Goal: Transaction & Acquisition: Book appointment/travel/reservation

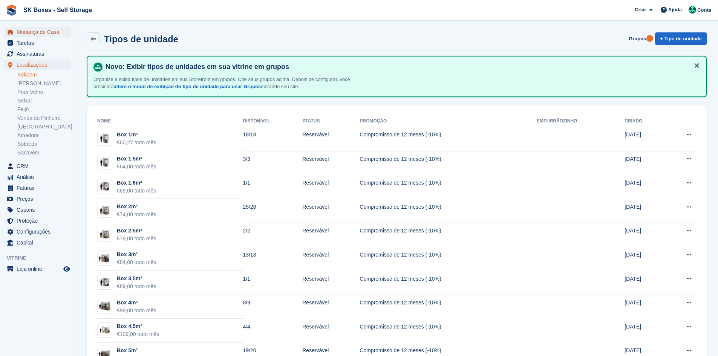
click at [40, 32] on span "Mudança de Casa" at bounding box center [39, 32] width 45 height 11
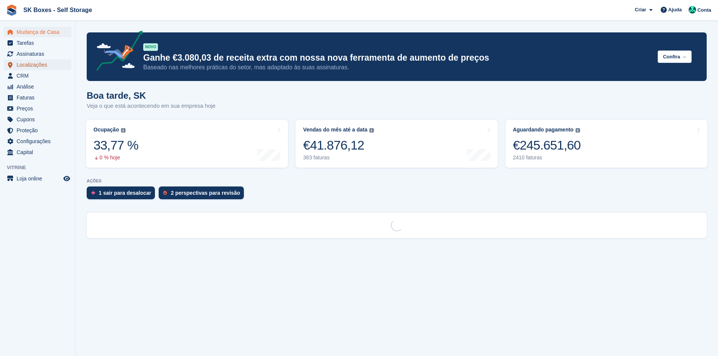
click at [29, 64] on span "Localizações" at bounding box center [39, 65] width 45 height 11
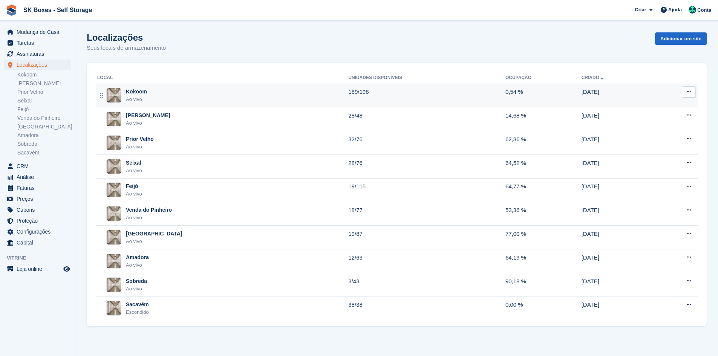
click at [228, 88] on div "Kokoom Ao vivo" at bounding box center [222, 95] width 251 height 15
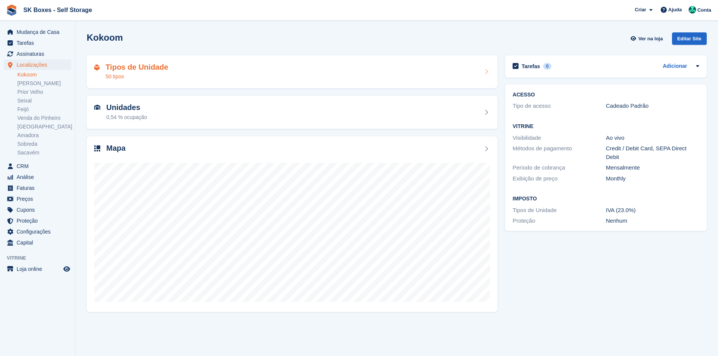
click at [255, 63] on div "Tipos de Unidade 50 tipos" at bounding box center [292, 72] width 396 height 18
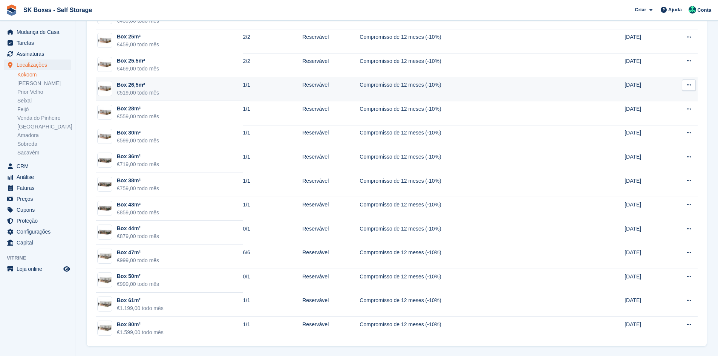
scroll to position [986, 0]
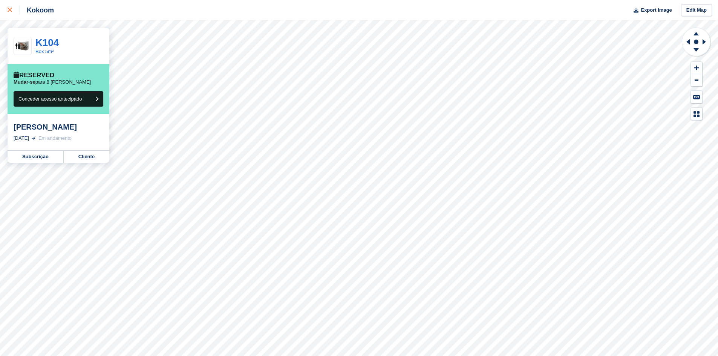
click at [12, 15] on link at bounding box center [10, 10] width 20 height 20
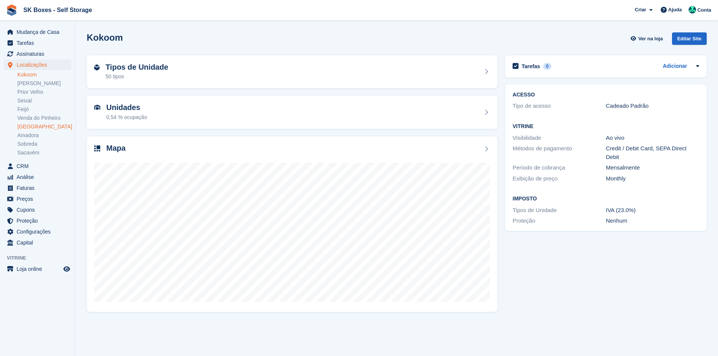
click at [30, 127] on link "[GEOGRAPHIC_DATA]" at bounding box center [44, 126] width 54 height 7
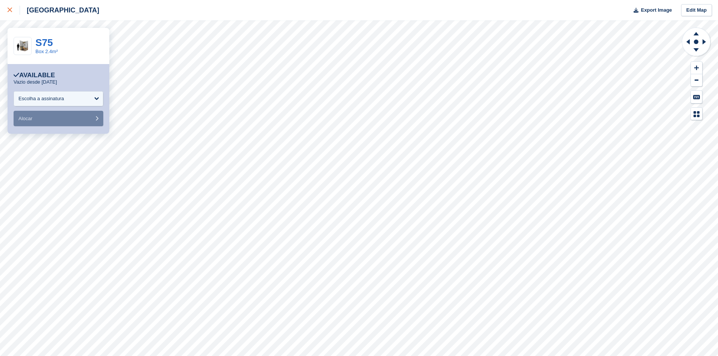
click at [7, 8] on link at bounding box center [10, 10] width 20 height 20
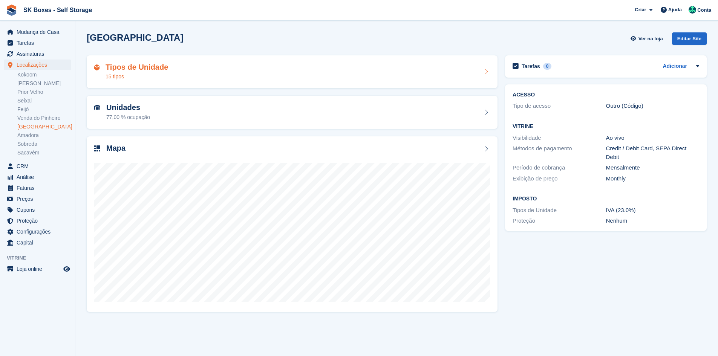
click at [134, 73] on div "15 tipos" at bounding box center [136, 77] width 63 height 8
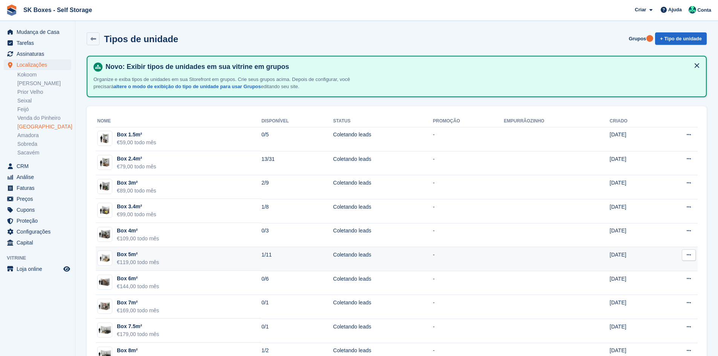
click at [219, 261] on td "Box 5m² €119,00 todo mês" at bounding box center [179, 259] width 166 height 24
click at [223, 254] on td "Box 5m² €119,00 todo mês" at bounding box center [179, 259] width 166 height 24
